Goal: Check status

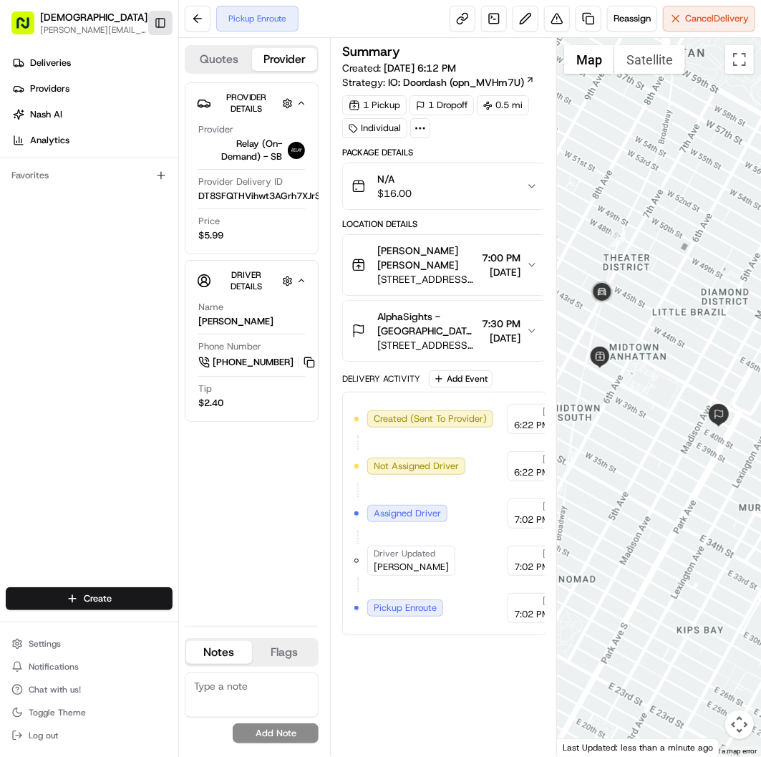
click at [151, 15] on button "Toggle Sidebar" at bounding box center [160, 23] width 24 height 24
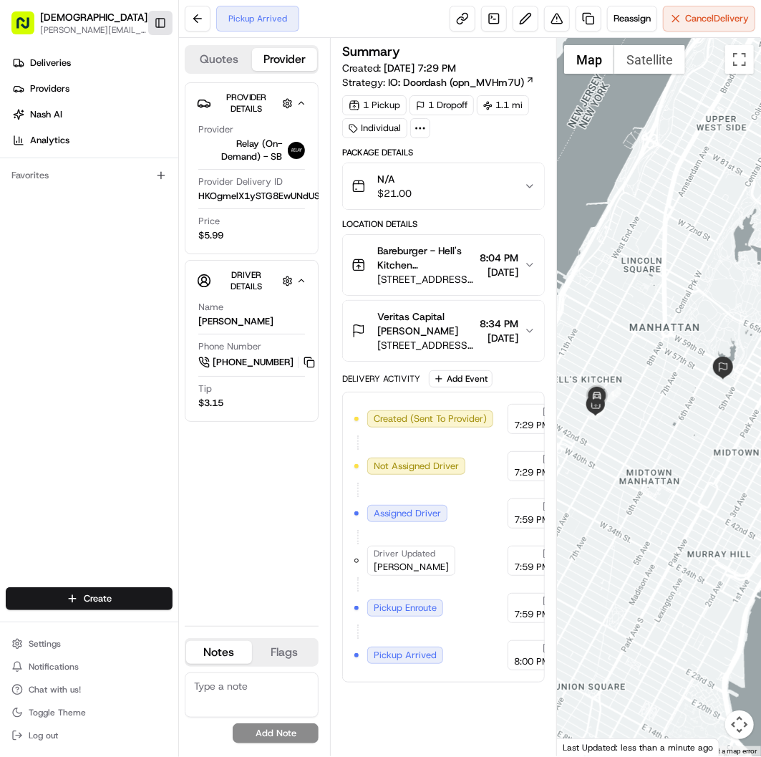
click at [152, 17] on button "Toggle Sidebar" at bounding box center [160, 23] width 24 height 24
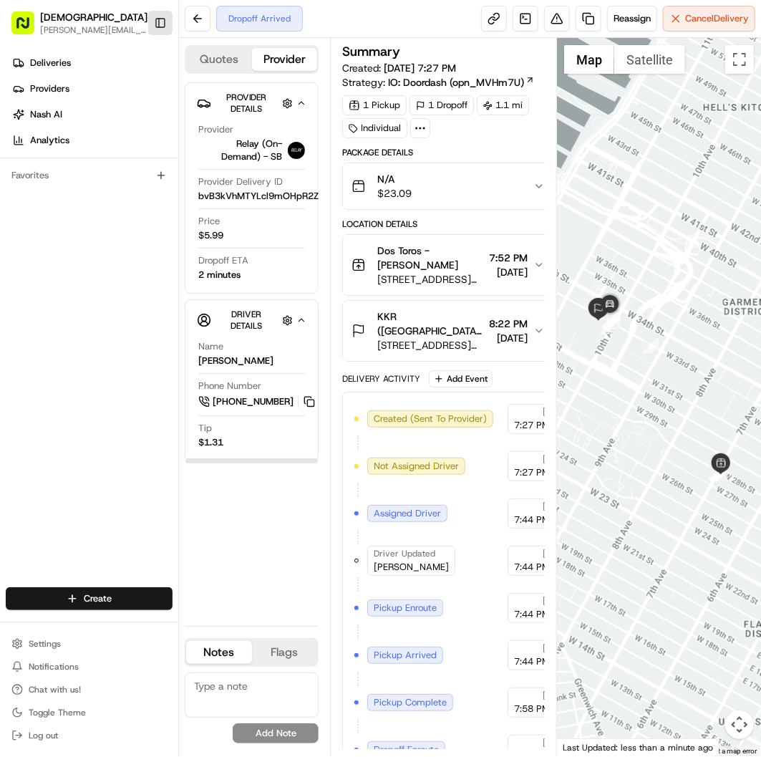
click at [168, 27] on button "Toggle Sidebar" at bounding box center [160, 23] width 24 height 24
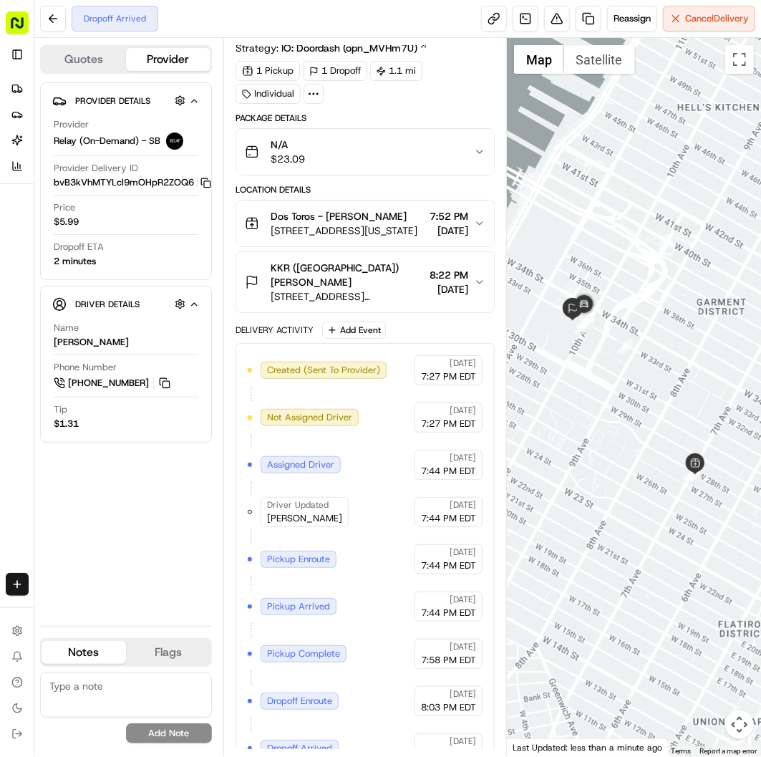
scroll to position [62, 0]
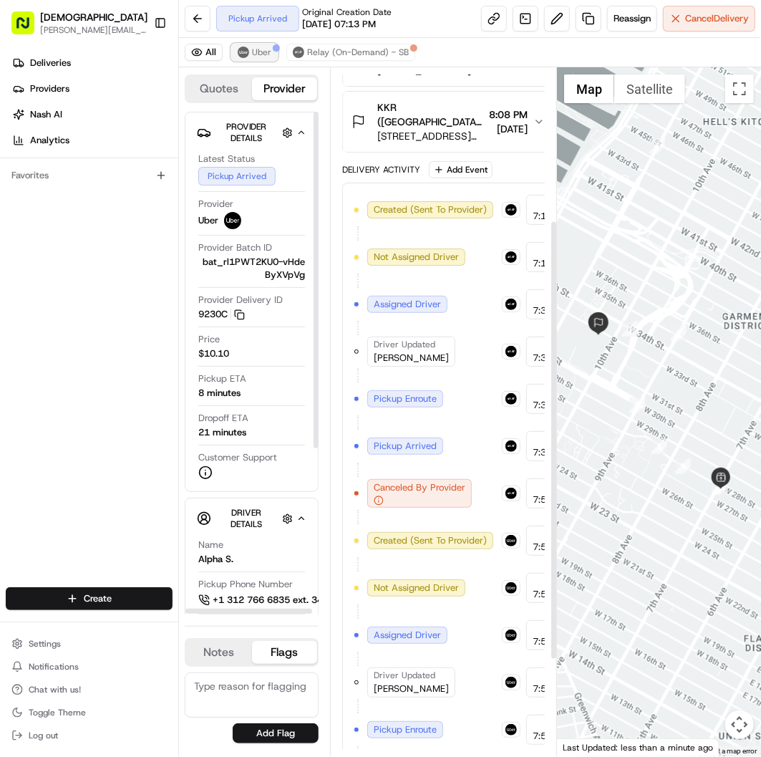
click at [261, 54] on span "Uber" at bounding box center [261, 52] width 19 height 11
